Goal: Use online tool/utility: Utilize a website feature to perform a specific function

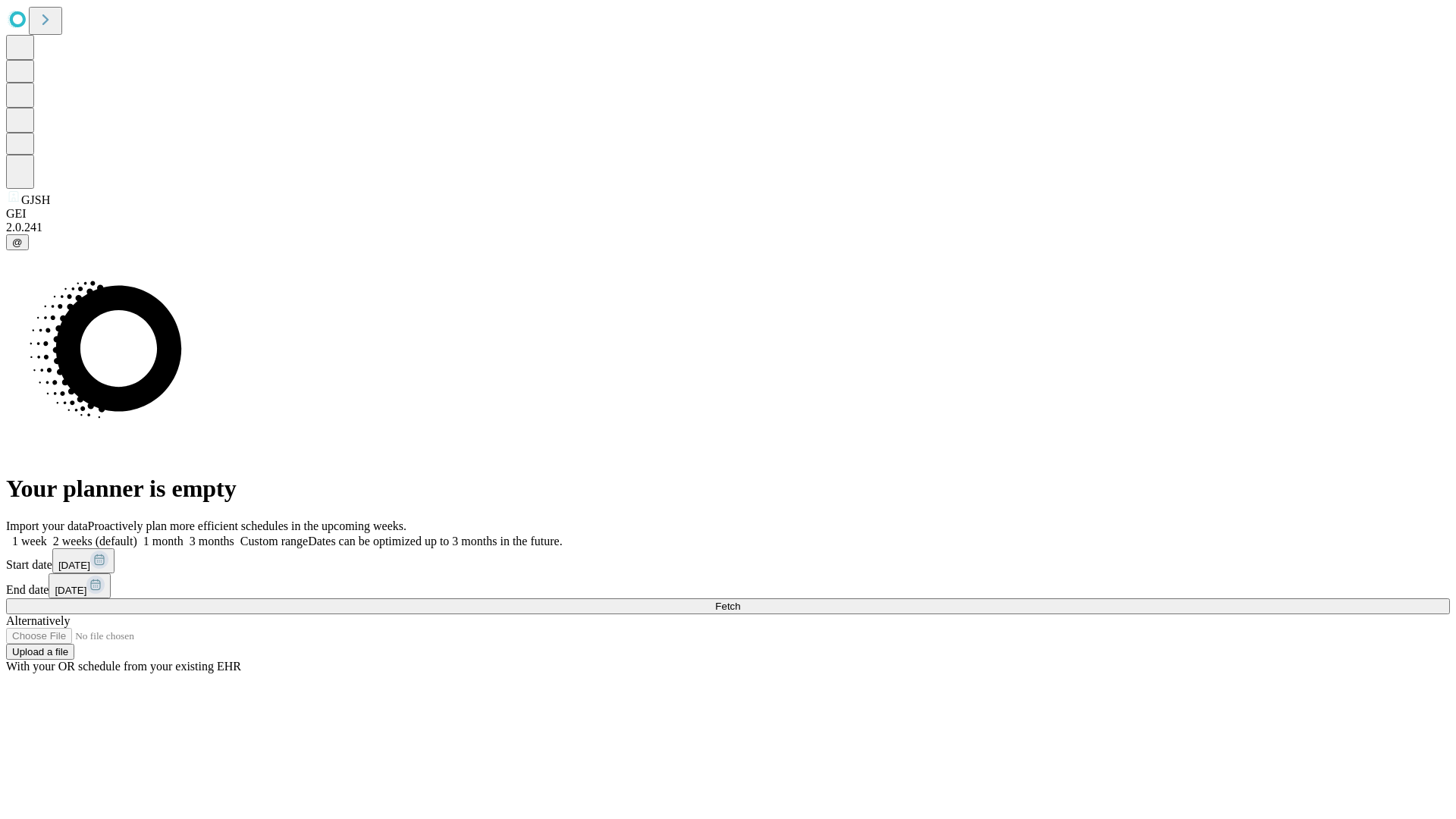
click at [47, 535] on label "1 week" at bounding box center [26, 540] width 41 height 13
click at [740, 600] on span "Fetch" at bounding box center [728, 606] width 25 height 12
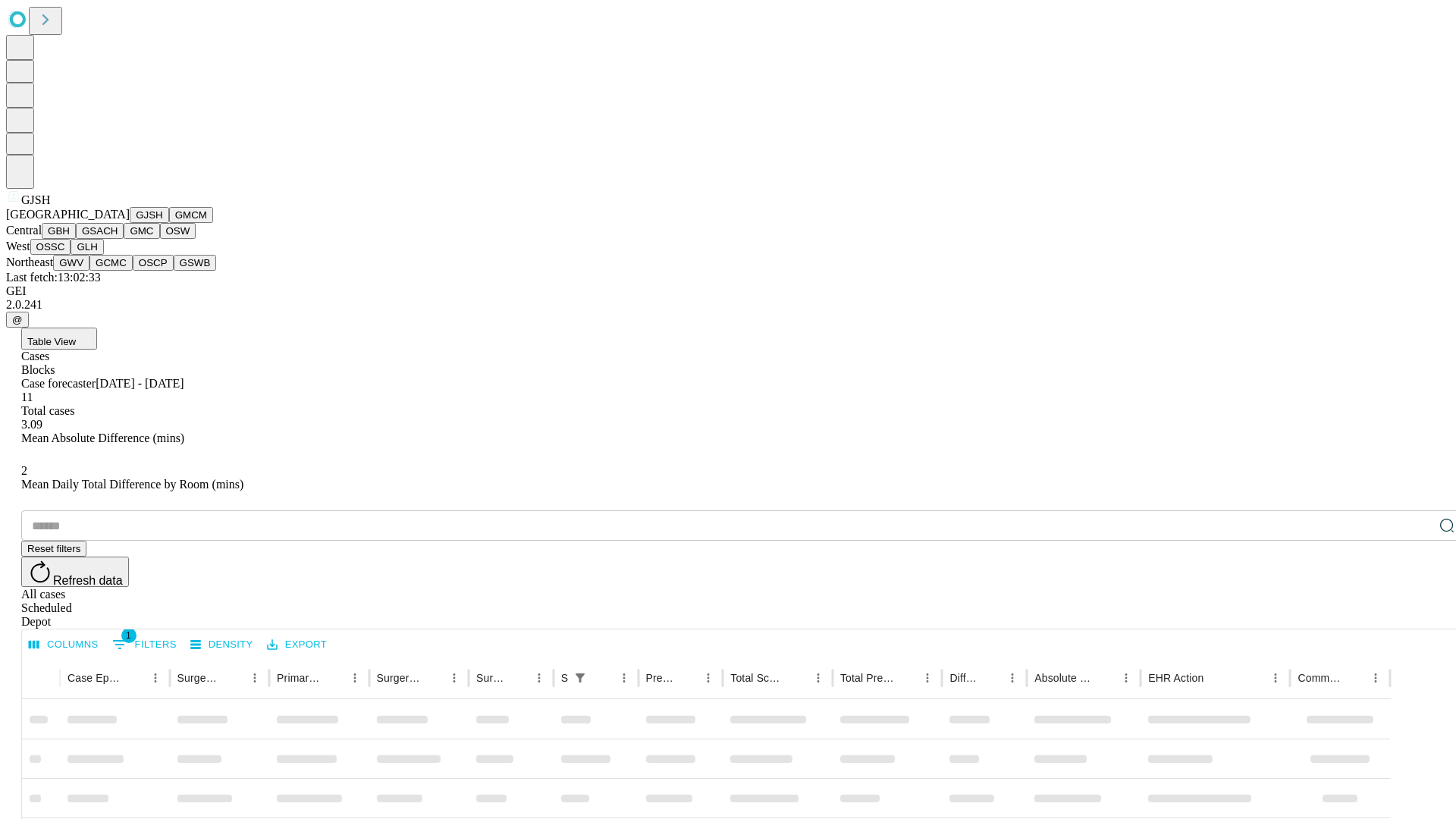
click at [169, 223] on button "GMCM" at bounding box center [190, 215] width 44 height 16
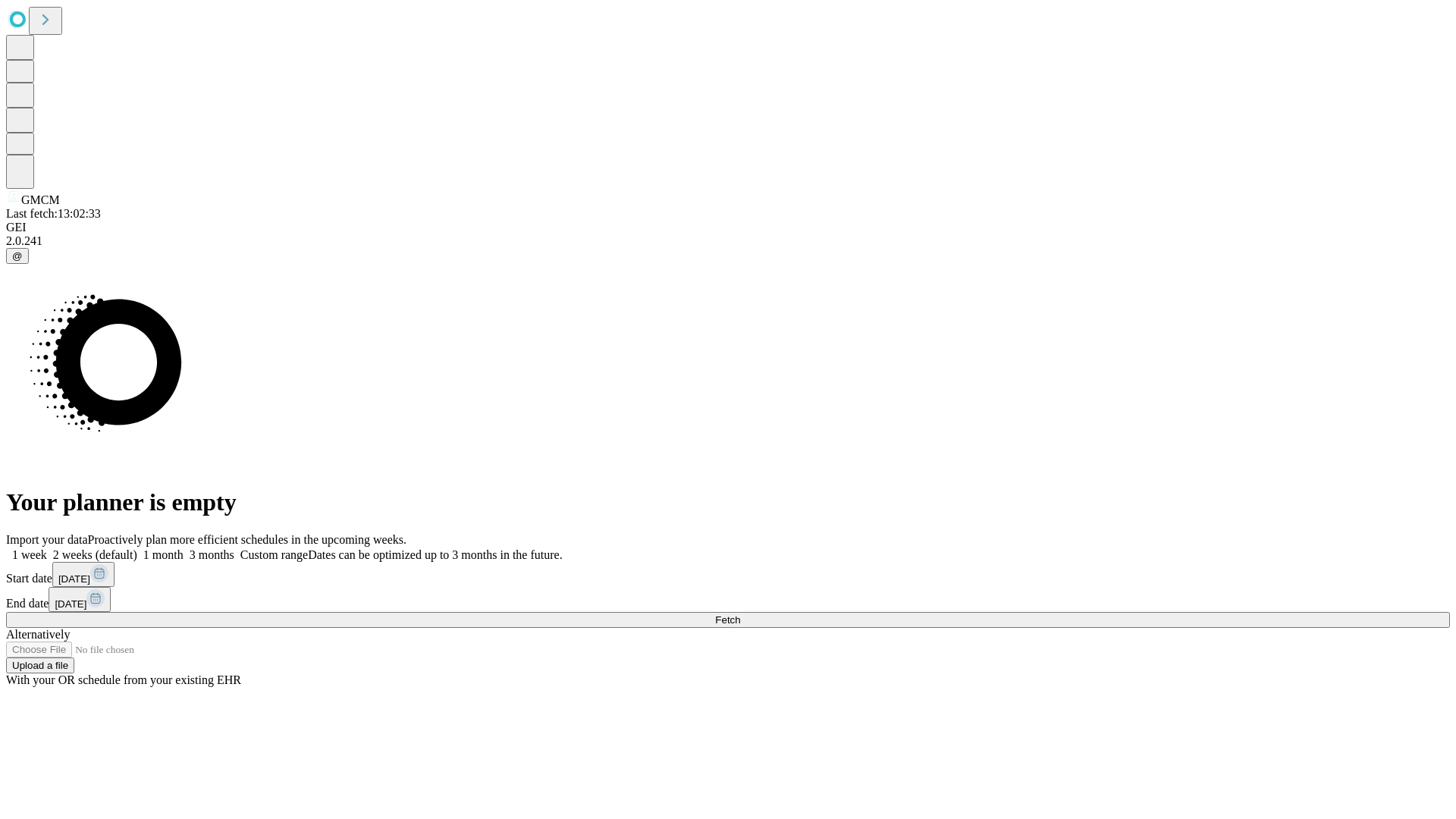
click at [47, 548] on label "1 week" at bounding box center [26, 554] width 41 height 13
click at [740, 614] on span "Fetch" at bounding box center [728, 620] width 25 height 12
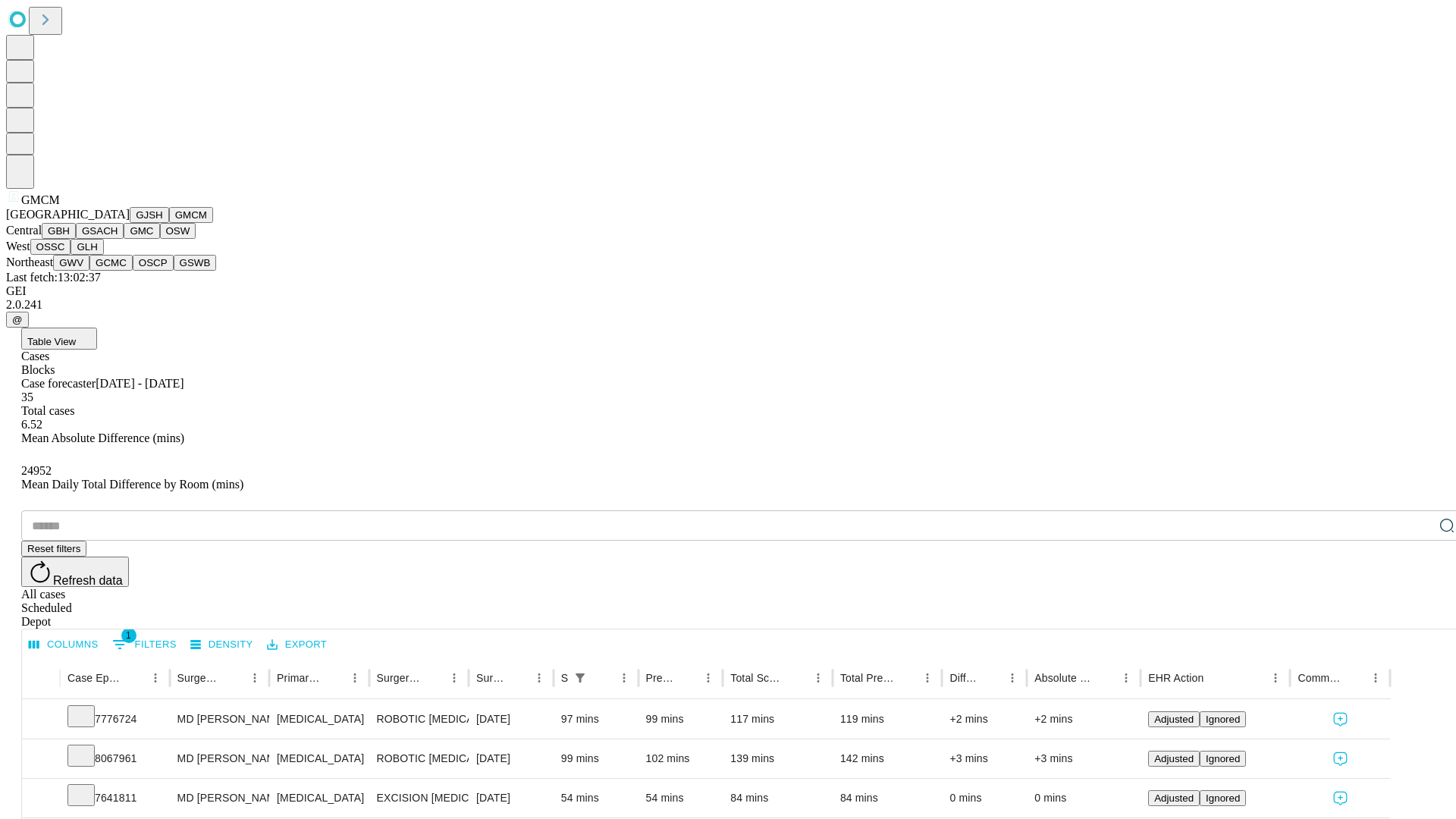
click at [75, 239] on button "GBH" at bounding box center [59, 230] width 34 height 16
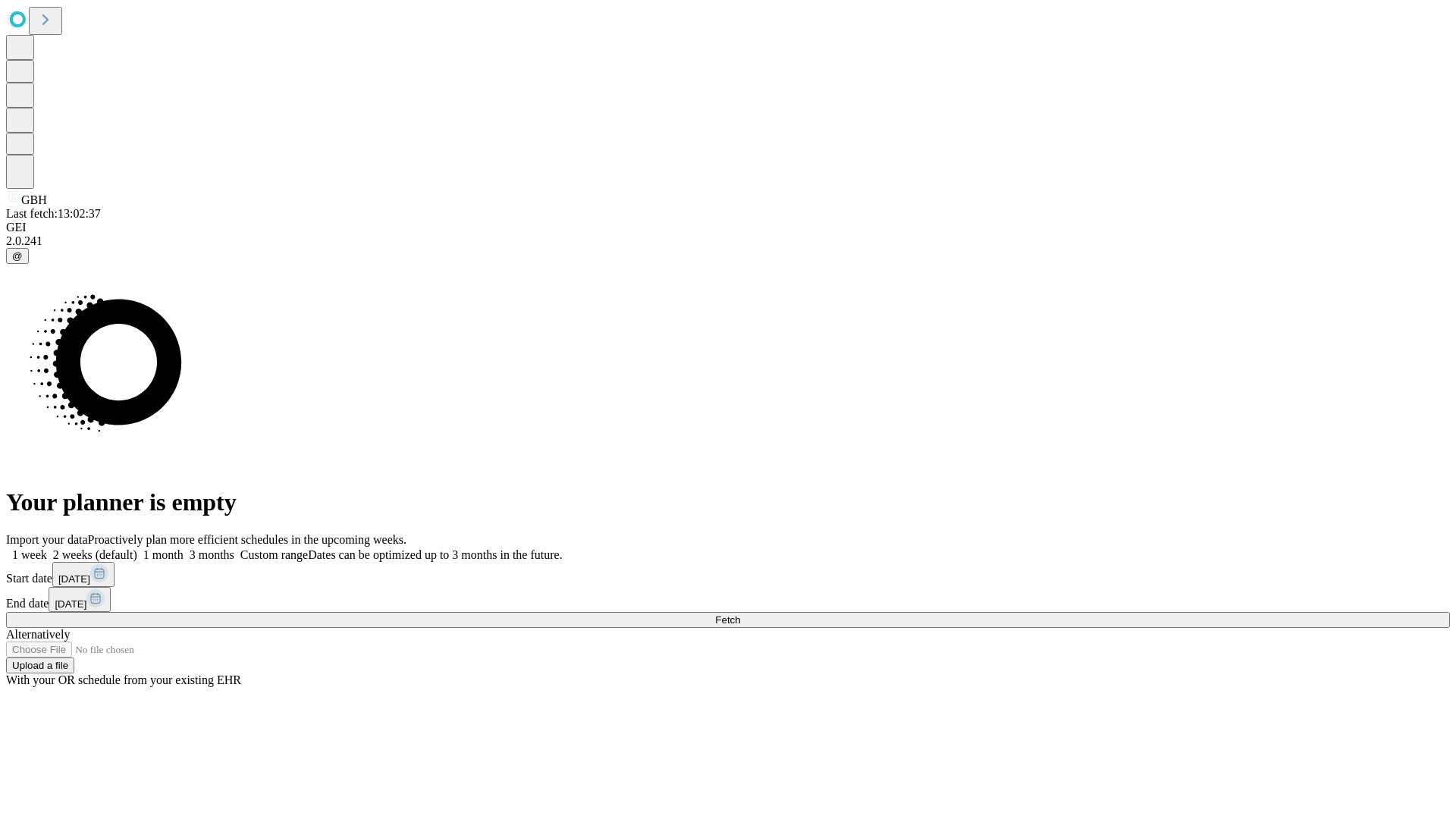
click at [47, 548] on label "1 week" at bounding box center [26, 554] width 41 height 13
click at [740, 614] on span "Fetch" at bounding box center [728, 620] width 25 height 12
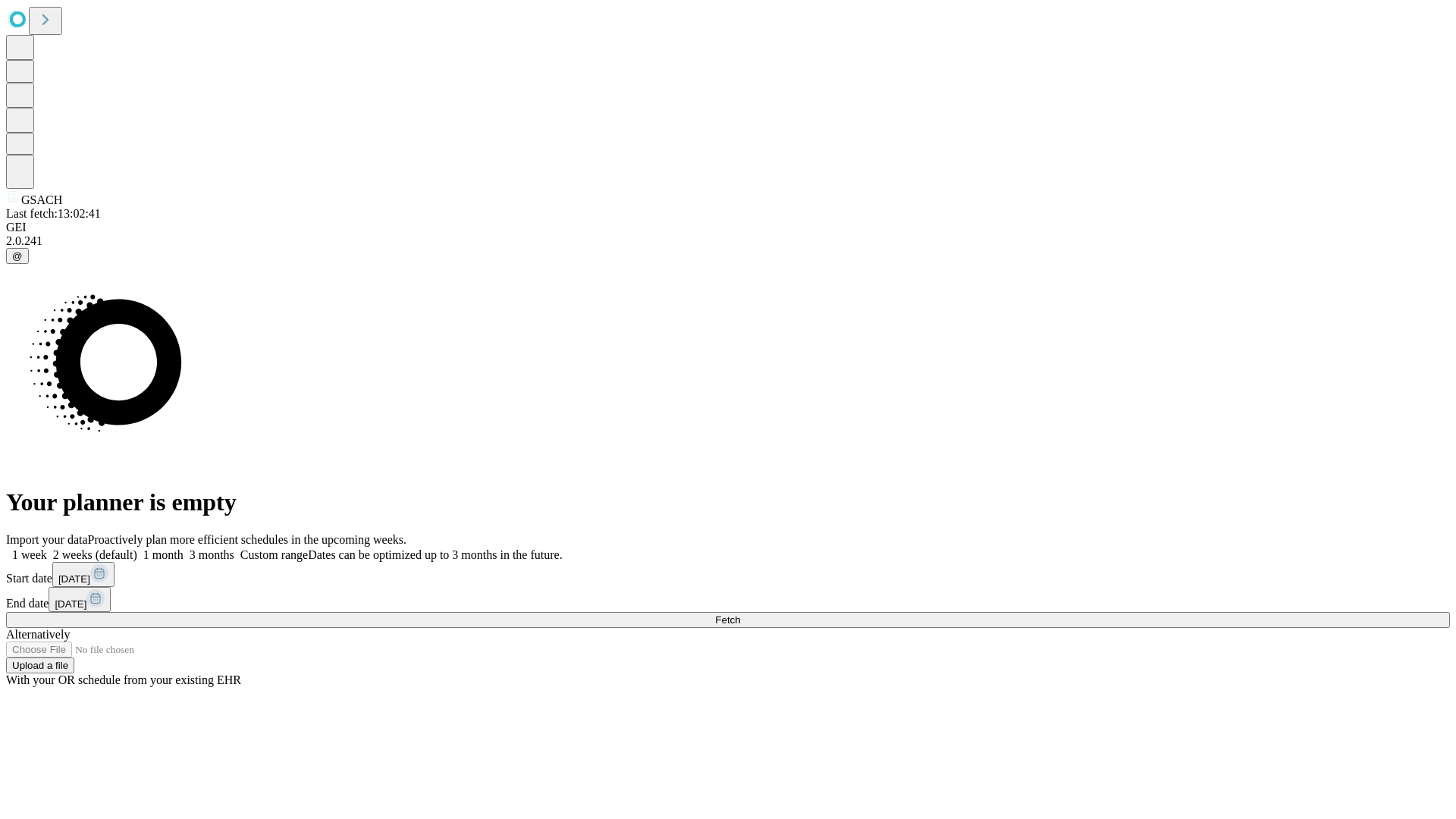
click at [47, 548] on label "1 week" at bounding box center [26, 554] width 41 height 13
click at [740, 614] on span "Fetch" at bounding box center [728, 620] width 25 height 12
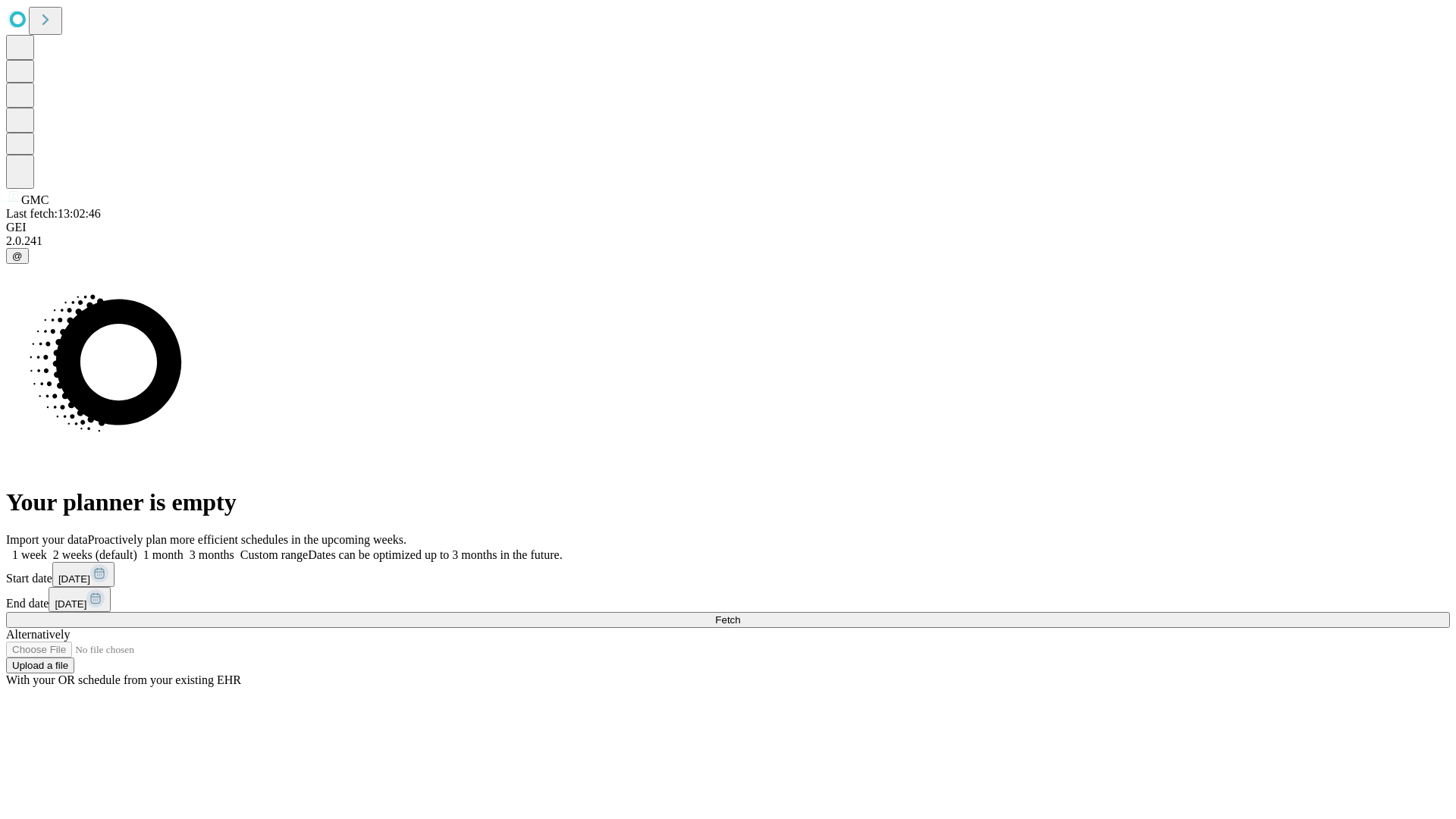
click at [47, 548] on label "1 week" at bounding box center [26, 554] width 41 height 13
click at [740, 614] on span "Fetch" at bounding box center [728, 620] width 25 height 12
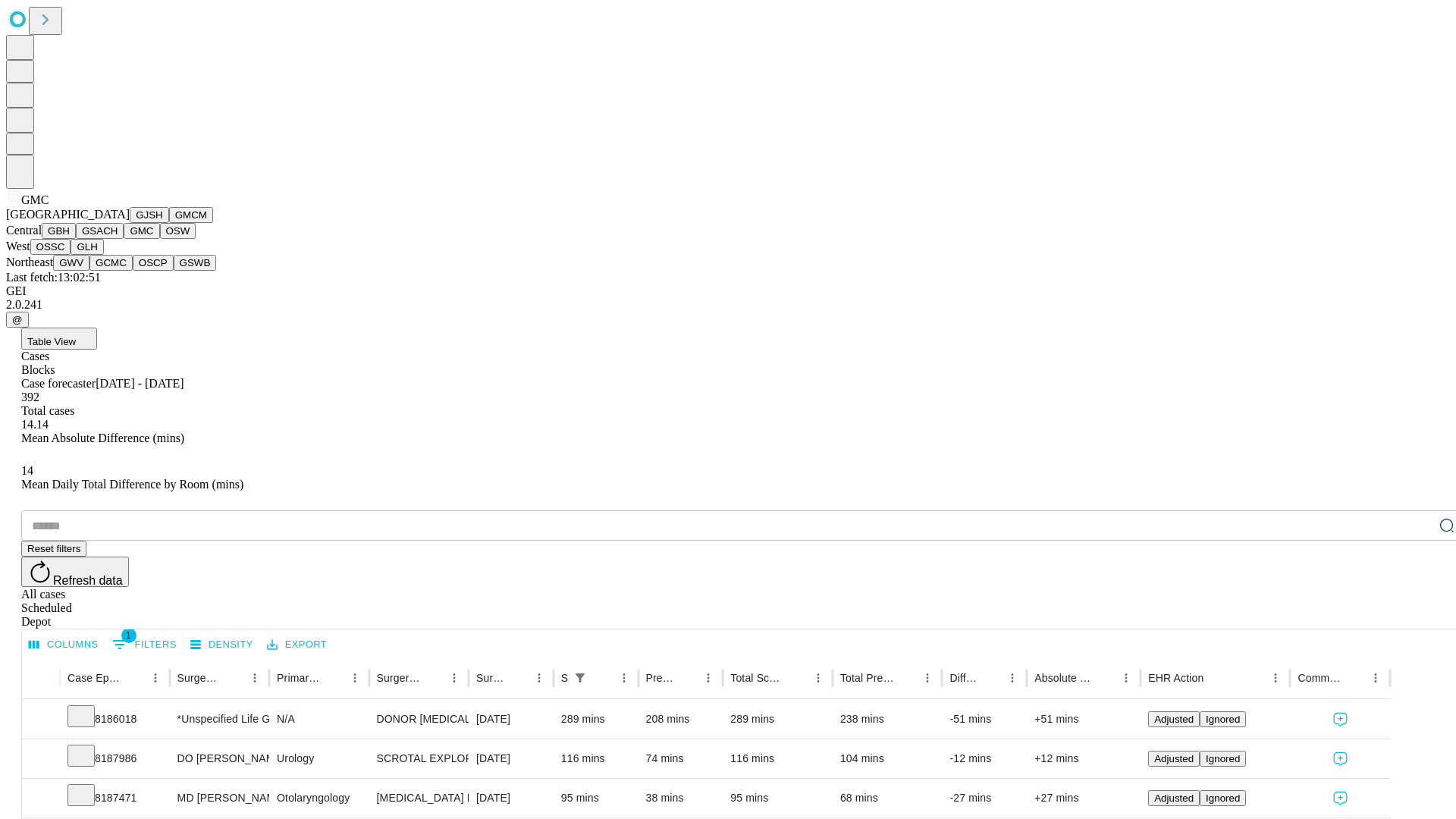
click at [160, 239] on button "OSW" at bounding box center [177, 230] width 36 height 16
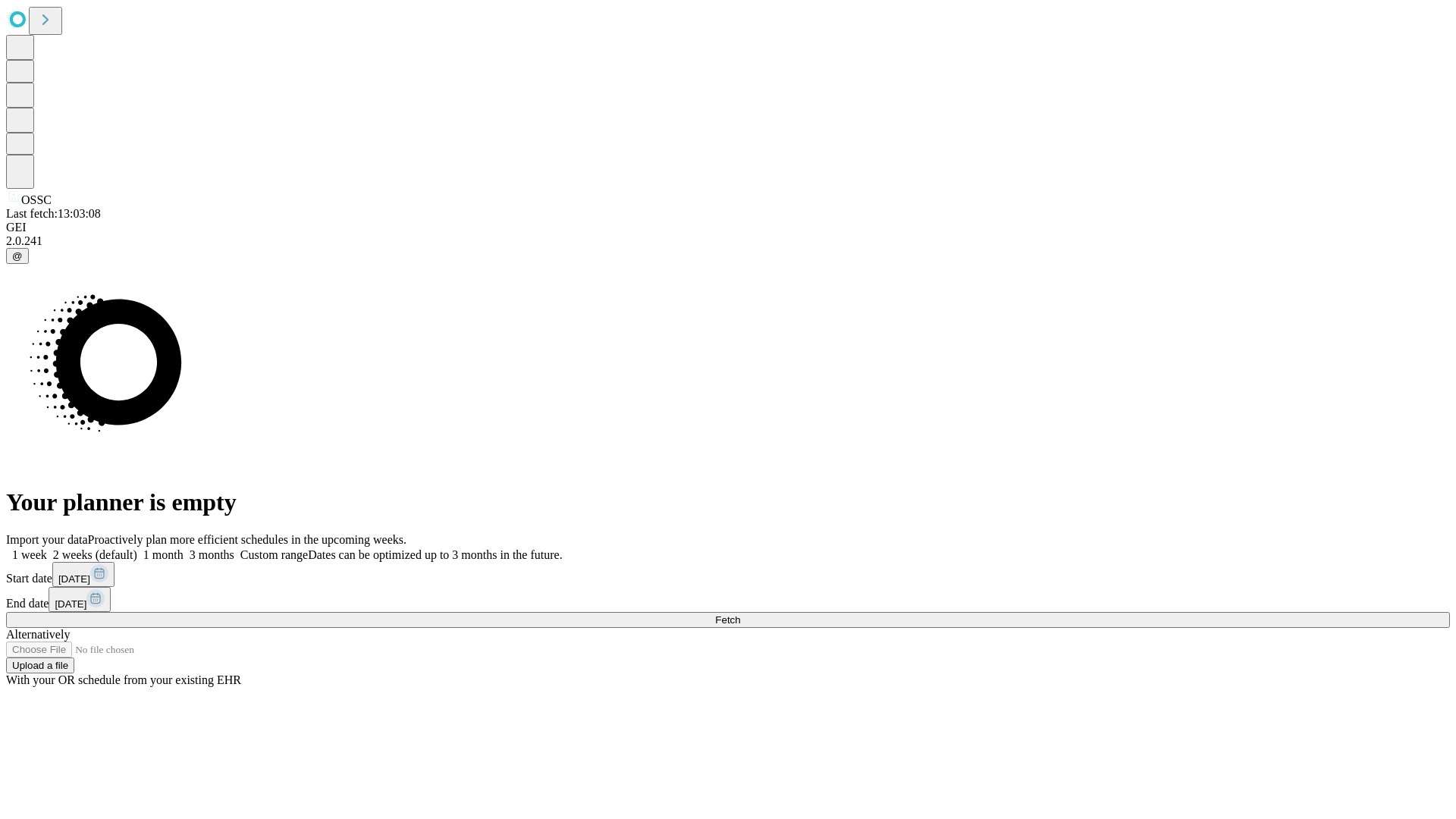
click at [740, 614] on span "Fetch" at bounding box center [728, 620] width 25 height 12
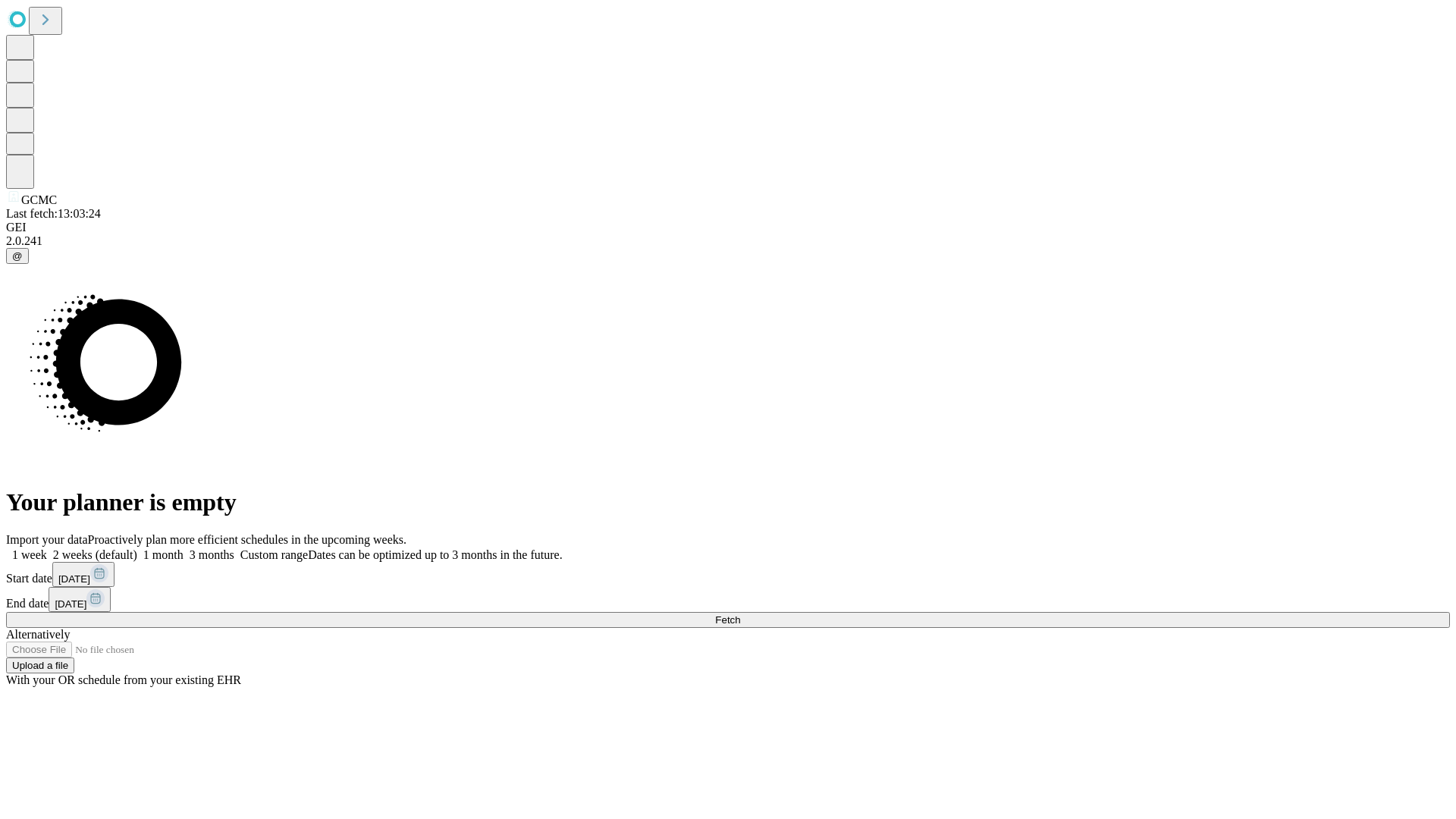
click at [47, 548] on label "1 week" at bounding box center [26, 554] width 41 height 13
click at [740, 614] on span "Fetch" at bounding box center [728, 620] width 25 height 12
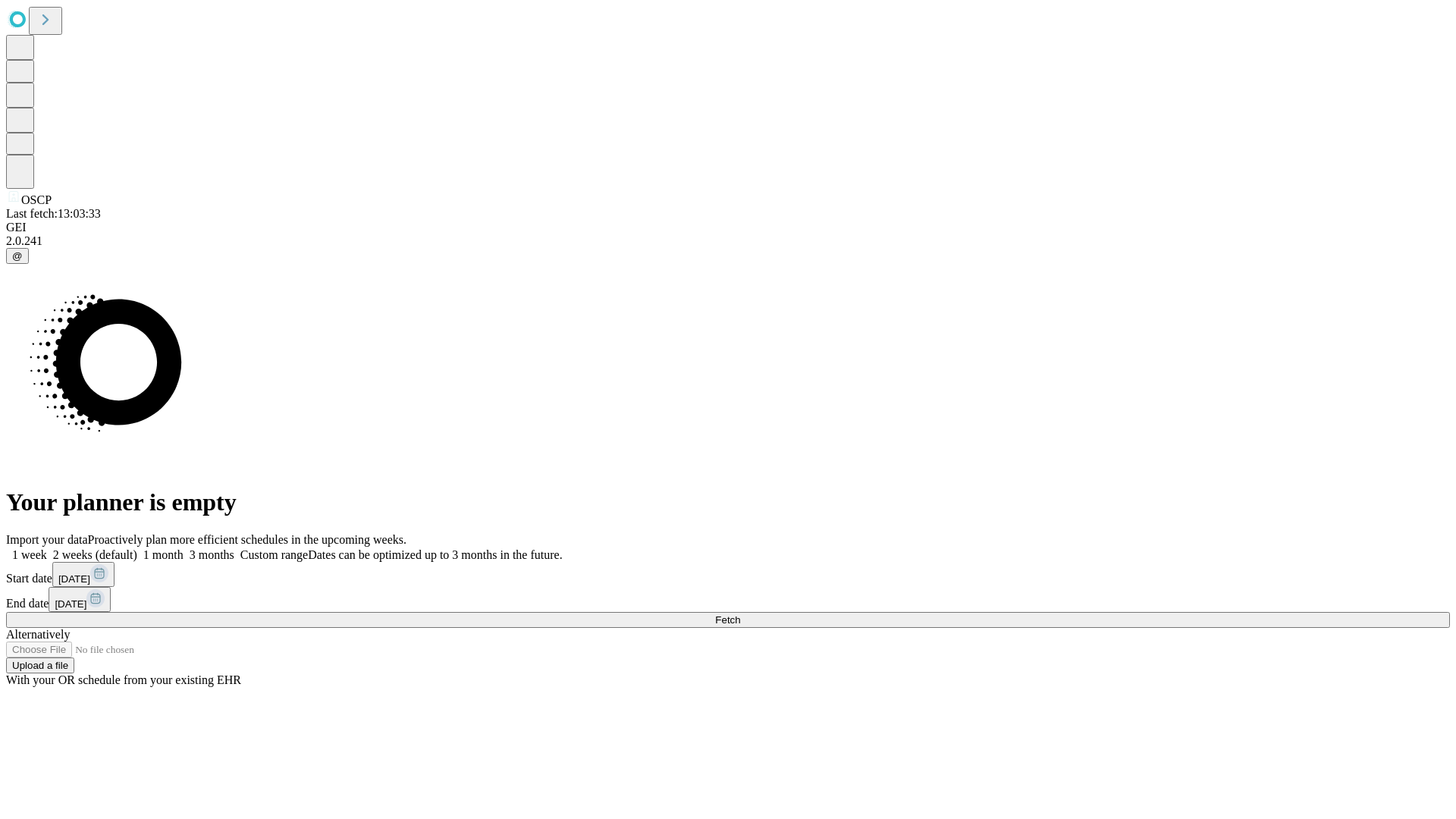
click at [47, 548] on label "1 week" at bounding box center [26, 554] width 41 height 13
click at [740, 614] on span "Fetch" at bounding box center [728, 620] width 25 height 12
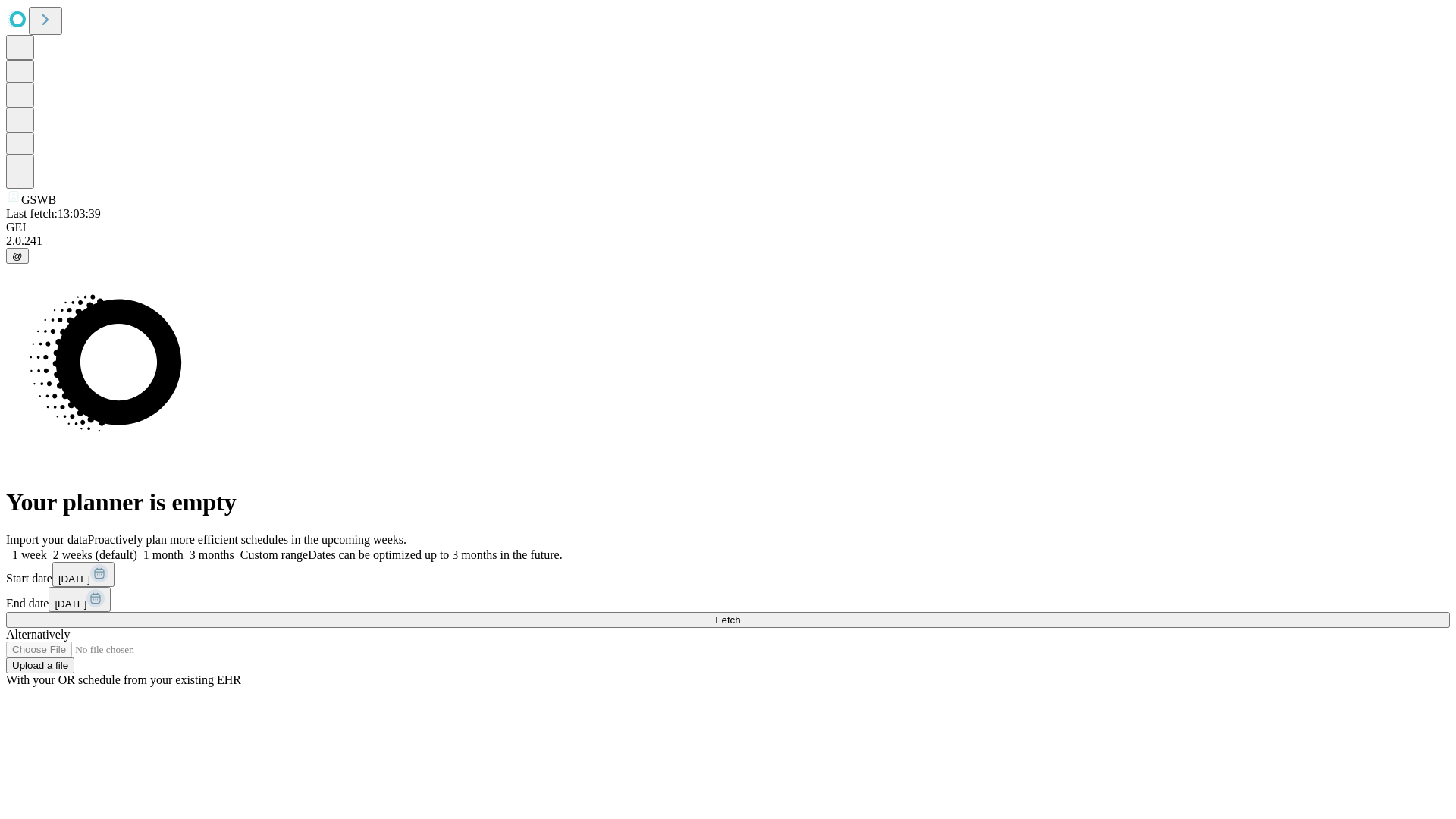
click at [47, 548] on label "1 week" at bounding box center [26, 554] width 41 height 13
click at [740, 614] on span "Fetch" at bounding box center [728, 620] width 25 height 12
